Goal: Information Seeking & Learning: Learn about a topic

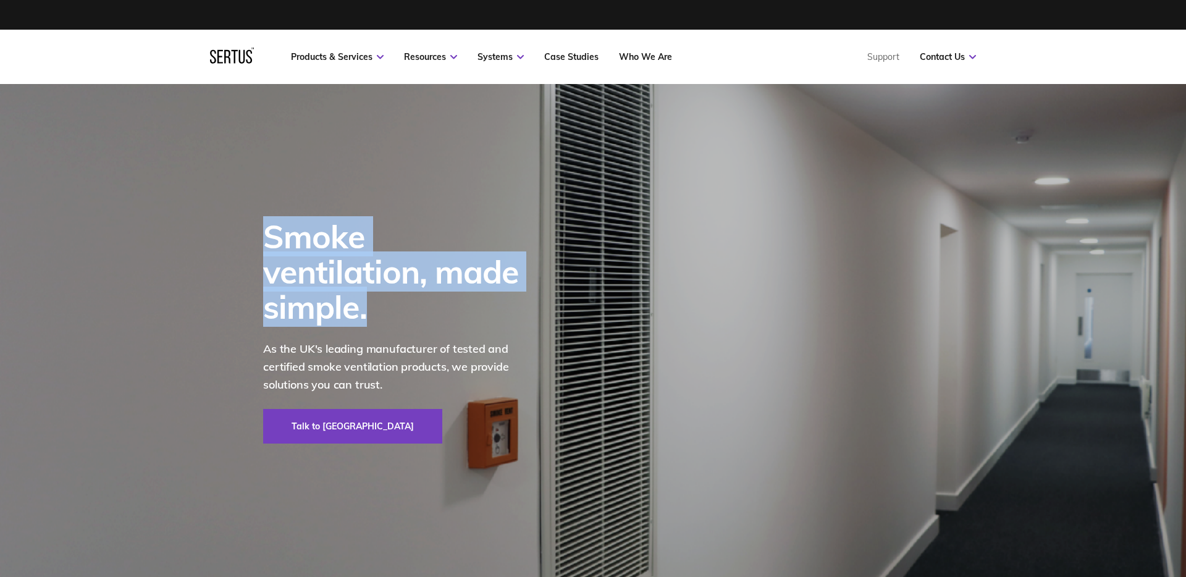
drag, startPoint x: 266, startPoint y: 258, endPoint x: 482, endPoint y: 297, distance: 220.3
click at [471, 293] on div "Smoke ventilation, made simple." at bounding box center [399, 272] width 272 height 106
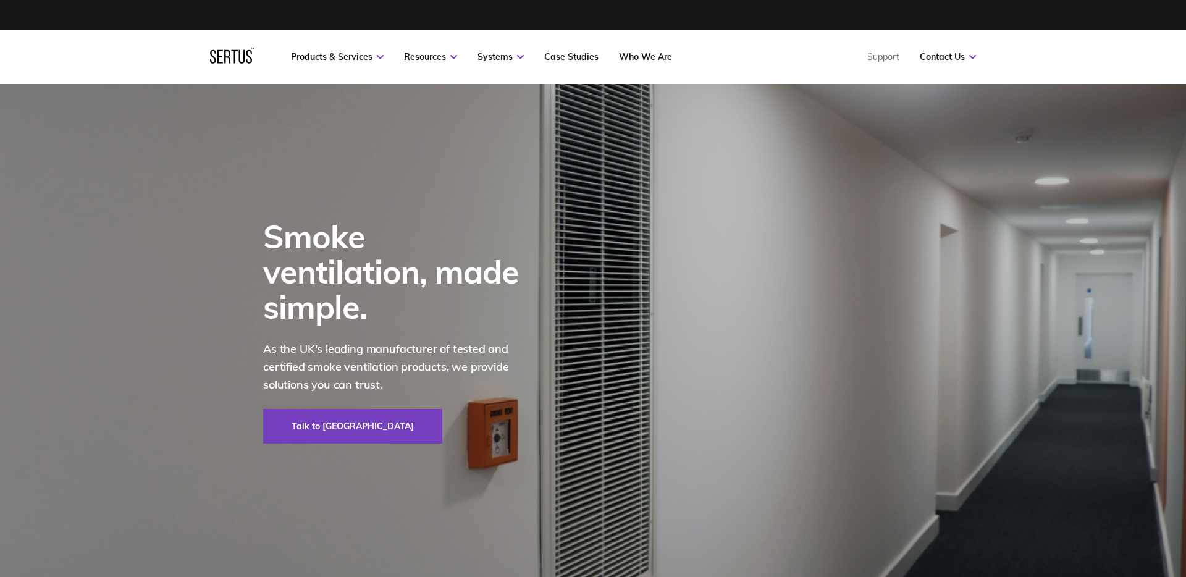
click at [396, 353] on p "As the UK's leading manufacturer of tested and certified smoke ventilation prod…" at bounding box center [399, 366] width 272 height 53
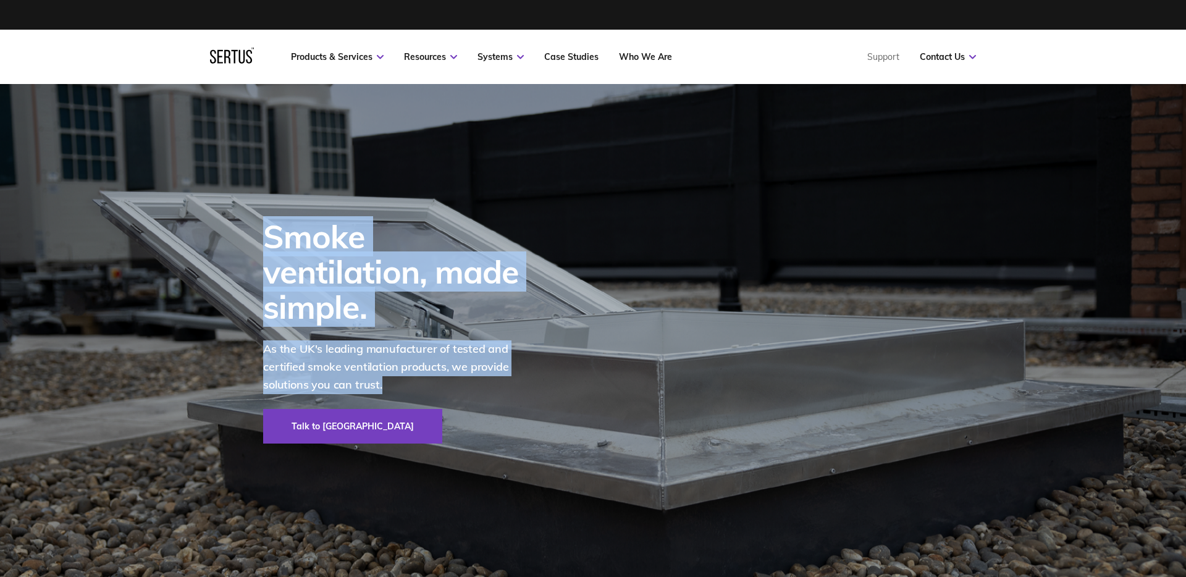
drag, startPoint x: 391, startPoint y: 368, endPoint x: 254, endPoint y: 258, distance: 176.1
click at [254, 258] on div "Smoke ventilation, made simple. As the UK's leading manufacturer of tested and …" at bounding box center [392, 331] width 322 height 494
click at [414, 371] on p "As the UK's leading manufacturer of tested and certified smoke ventilation prod…" at bounding box center [399, 366] width 272 height 53
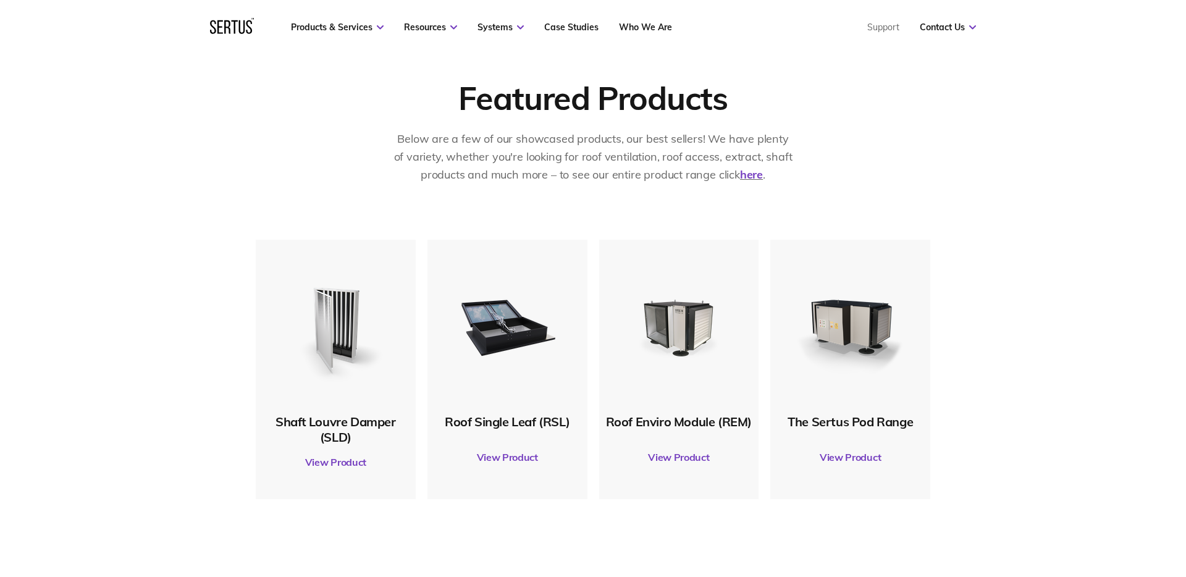
scroll to position [542, 0]
click at [664, 330] on img at bounding box center [678, 324] width 119 height 119
click at [818, 346] on img at bounding box center [849, 324] width 119 height 119
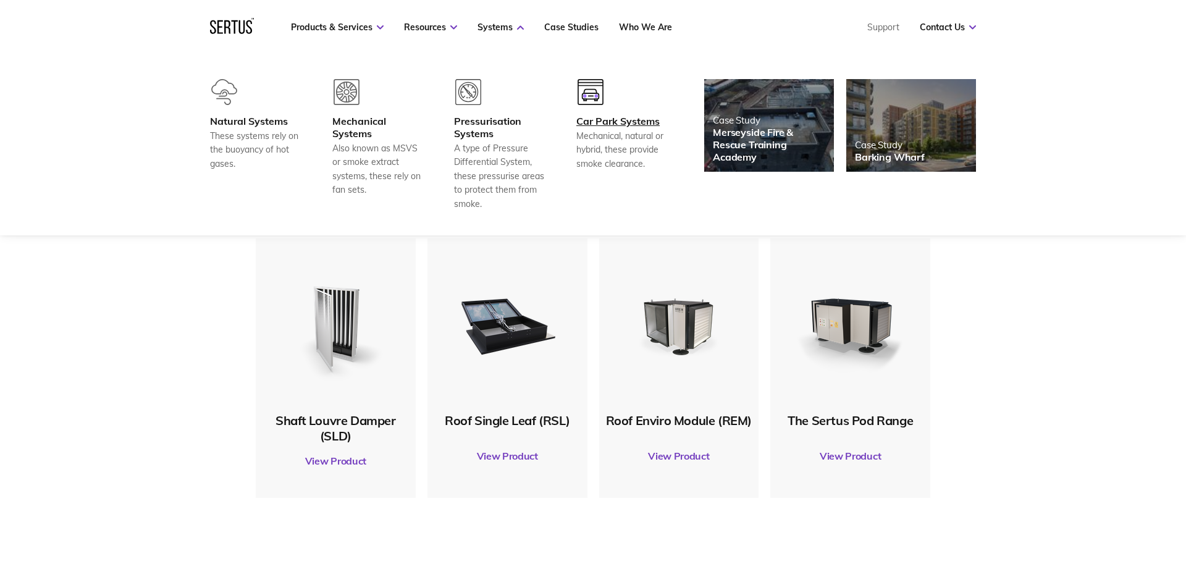
click at [585, 124] on div "Car Park Systems" at bounding box center [621, 121] width 91 height 12
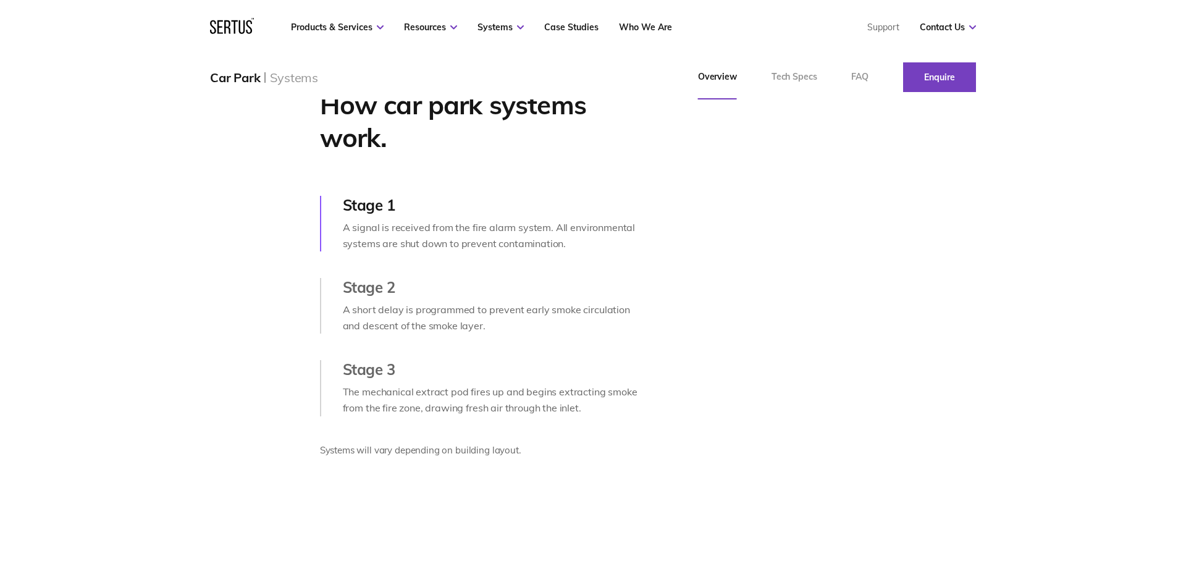
scroll to position [635, 0]
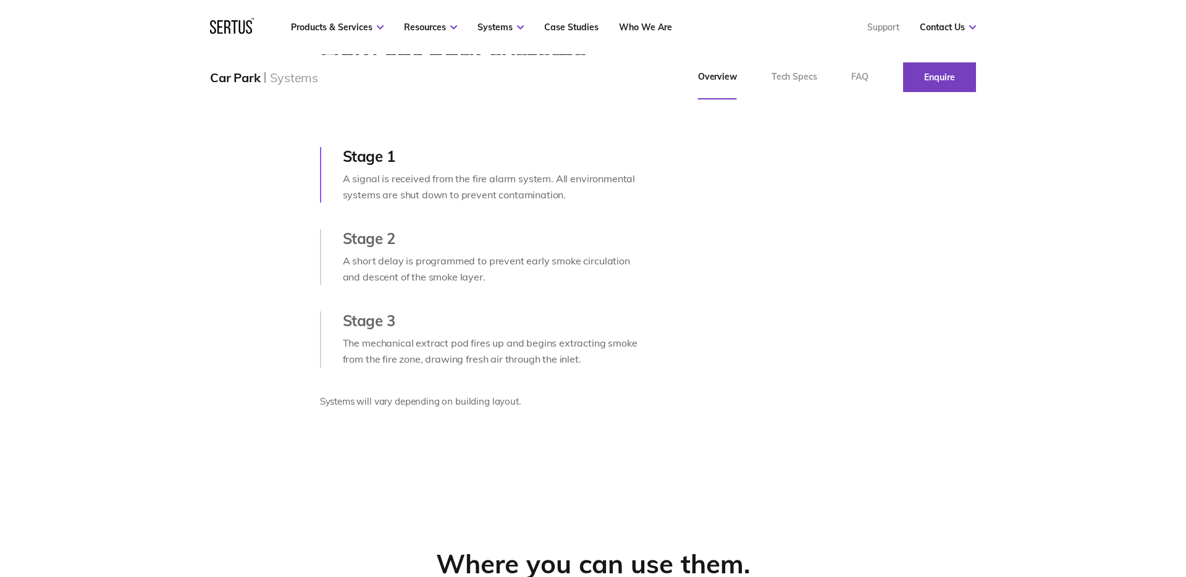
click at [460, 275] on div "A short delay is programmed to prevent early smoke circulation and descent of t…" at bounding box center [492, 268] width 298 height 31
click at [375, 328] on div "Stage 3" at bounding box center [492, 320] width 298 height 19
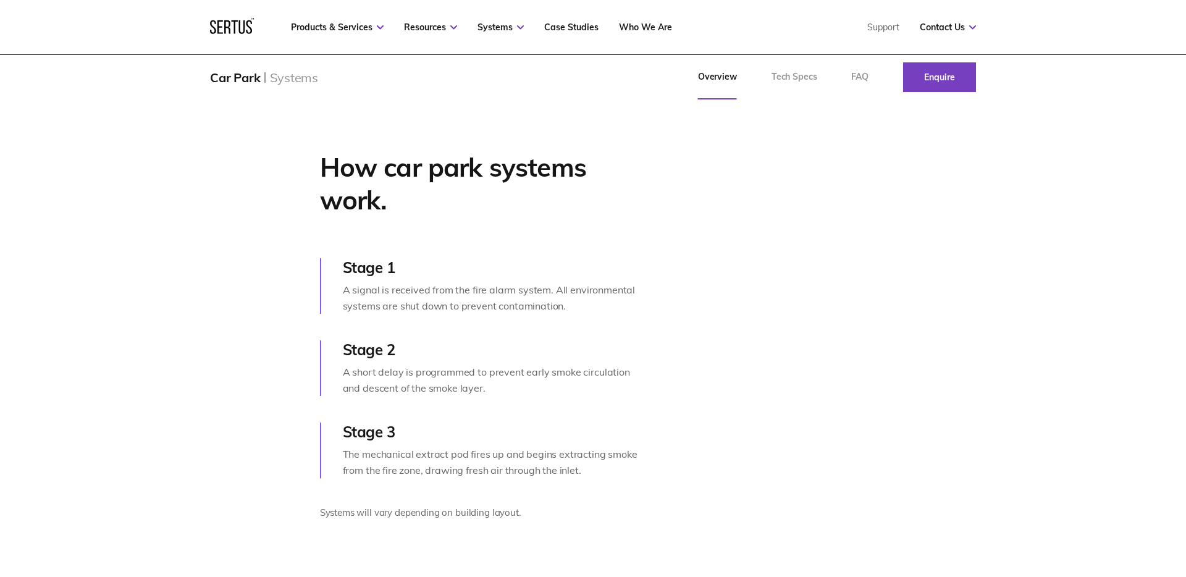
scroll to position [569, 0]
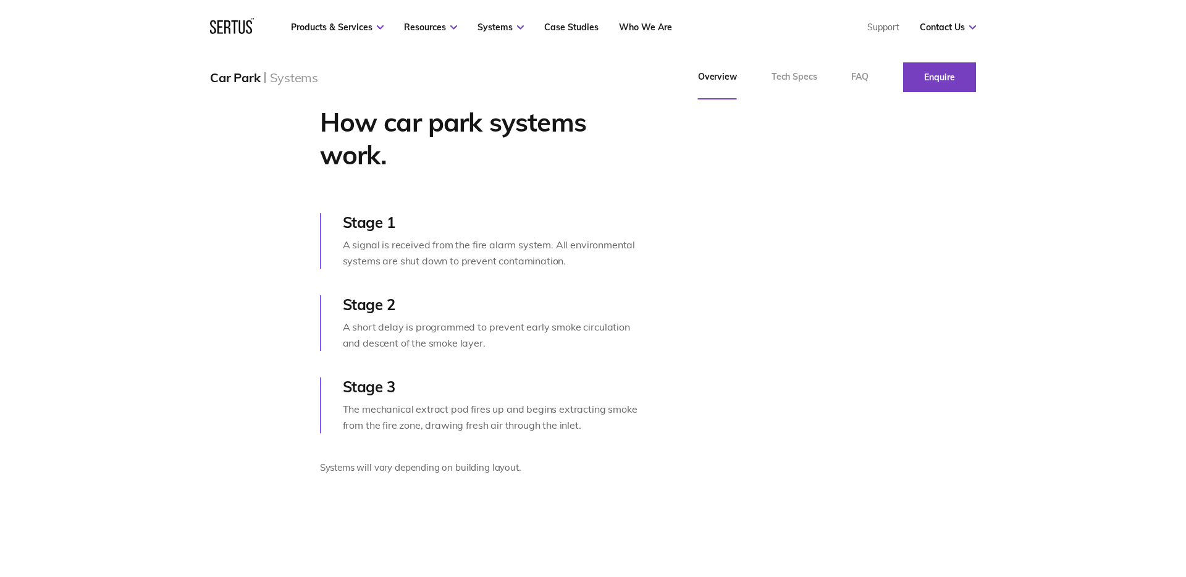
click at [362, 332] on div "Stage 2 A short delay is programmed to prevent early smoke circulation and desc…" at bounding box center [480, 323] width 321 height 56
drag, startPoint x: 359, startPoint y: 259, endPoint x: 363, endPoint y: 241, distance: 18.2
click at [360, 256] on div "A signal is received from the fire alarm system. All environmental systems are …" at bounding box center [492, 252] width 298 height 31
click at [363, 232] on div "Stage 1" at bounding box center [492, 222] width 298 height 19
click at [369, 409] on div "Stage 3 The mechanical extract pod fires up and begins extracting smoke from th…" at bounding box center [480, 405] width 321 height 56
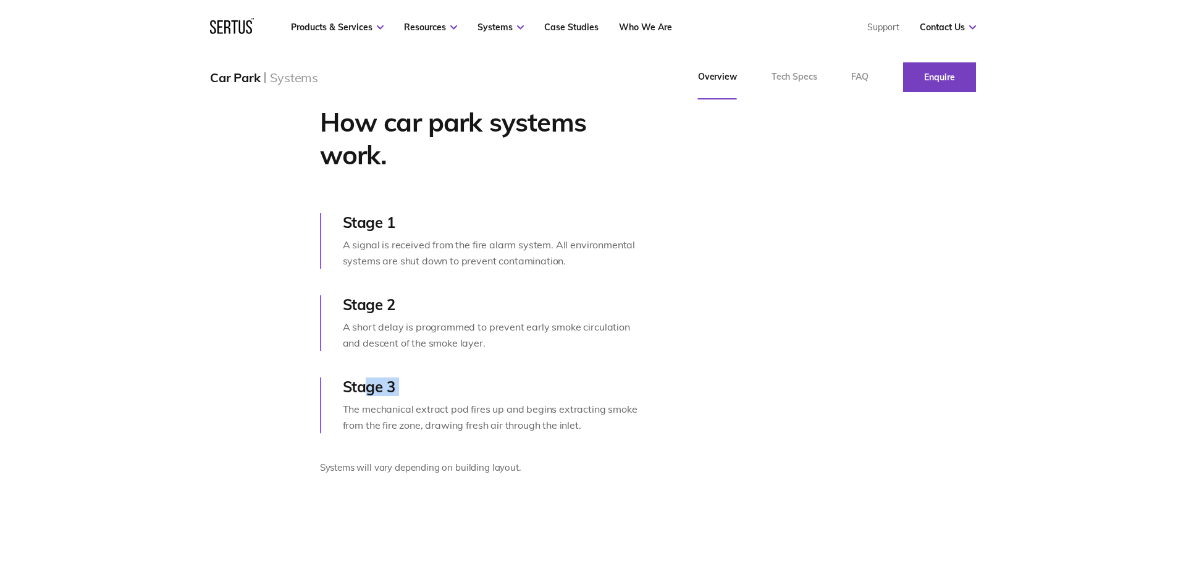
drag, startPoint x: 366, startPoint y: 401, endPoint x: 383, endPoint y: 414, distance: 21.1
click at [367, 396] on div "Stage 3" at bounding box center [492, 386] width 298 height 19
drag, startPoint x: 468, startPoint y: 431, endPoint x: 396, endPoint y: 419, distance: 73.3
click at [397, 419] on div "The mechanical extract pod fires up and begins extracting smoke from the fire z…" at bounding box center [492, 416] width 298 height 31
click at [372, 413] on div "Stage 3 The mechanical extract pod fires up and begins extracting smoke from th…" at bounding box center [480, 405] width 321 height 56
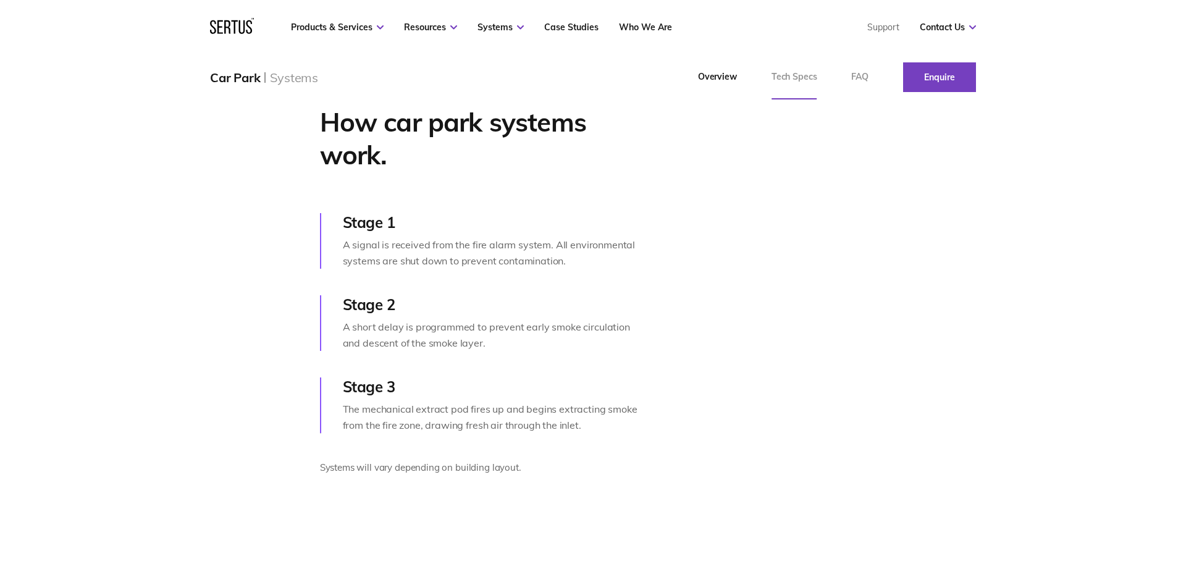
click at [786, 80] on link "Tech Specs" at bounding box center [794, 77] width 80 height 44
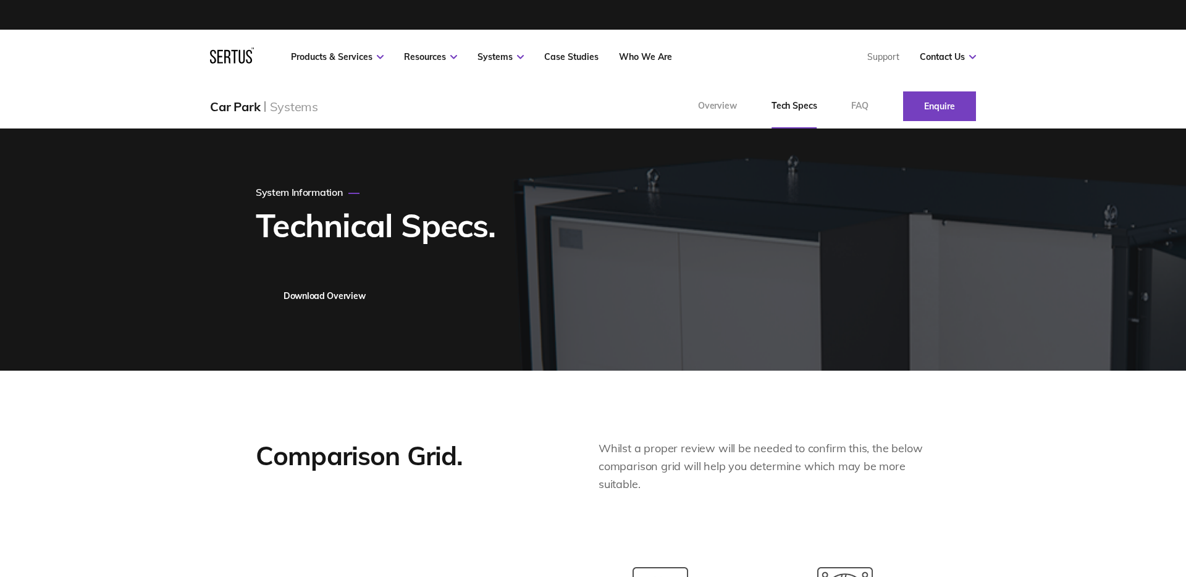
click at [224, 60] on icon at bounding box center [227, 57] width 6 height 14
